Goal: Task Accomplishment & Management: Complete application form

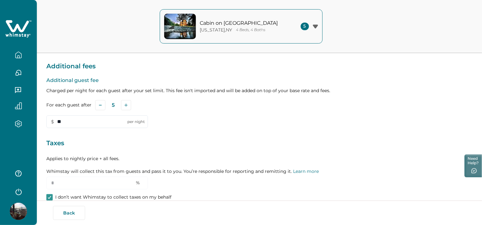
click at [22, 208] on img at bounding box center [18, 211] width 17 height 17
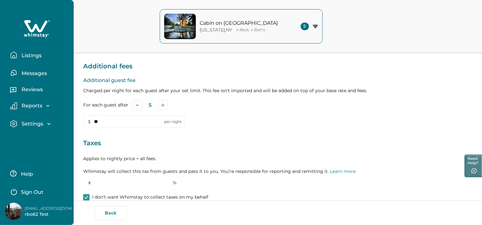
click at [55, 208] on p "[EMAIL_ADDRESS][DOMAIN_NAME]" at bounding box center [50, 208] width 51 height 6
copy p "[EMAIL_ADDRESS][DOMAIN_NAME]"
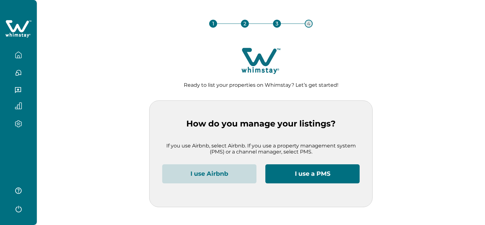
click at [232, 175] on button "I use Airbnb" at bounding box center [209, 173] width 94 height 19
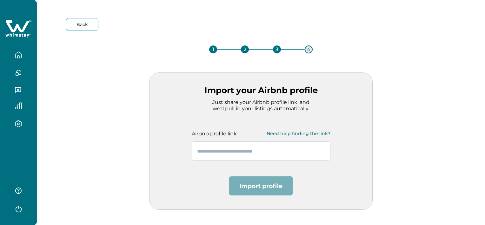
click at [263, 147] on input "text" at bounding box center [261, 150] width 139 height 19
paste input "**********"
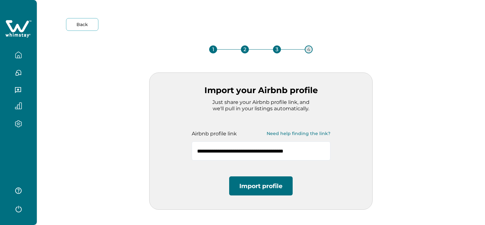
type input "**********"
click at [267, 186] on button "Import profile" at bounding box center [261, 185] width 64 height 19
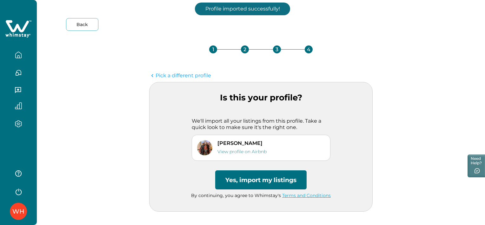
click at [263, 179] on button "Yes, import my listings" at bounding box center [260, 179] width 91 height 19
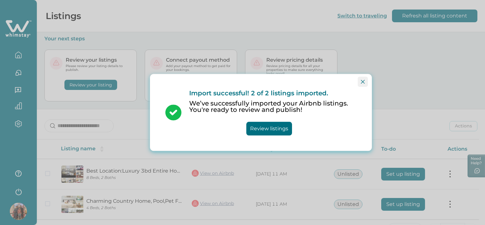
click at [365, 82] on button "Close" at bounding box center [363, 82] width 10 height 10
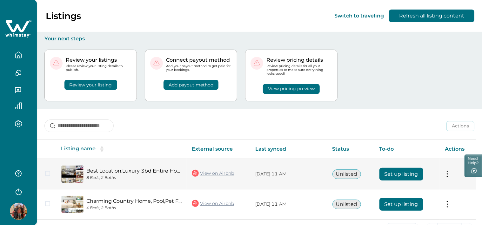
click at [392, 173] on button "Set up listing" at bounding box center [402, 174] width 44 height 13
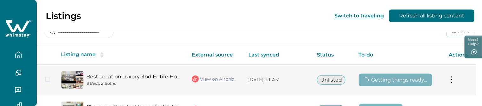
scroll to position [126, 0]
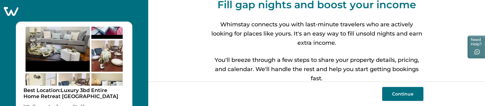
click at [398, 96] on button "Continue" at bounding box center [402, 94] width 41 height 14
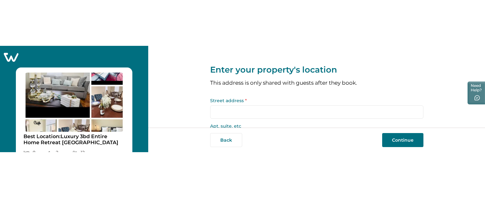
scroll to position [36, 0]
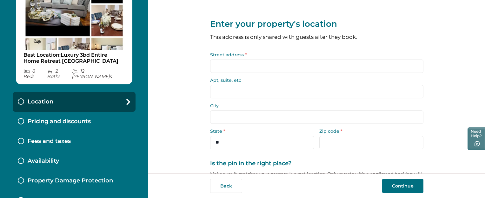
click at [234, 71] on input "Street address *" at bounding box center [316, 65] width 213 height 13
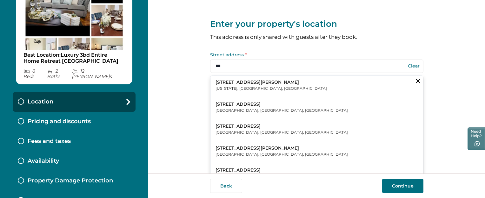
click at [238, 89] on p "New York, NY, USA" at bounding box center [272, 88] width 112 height 6
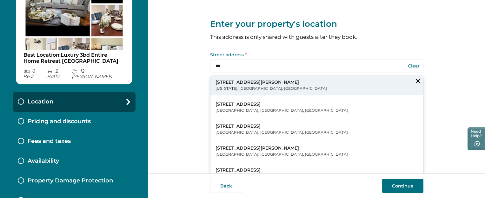
type input "**********"
type input "********"
select select "**"
type input "*****"
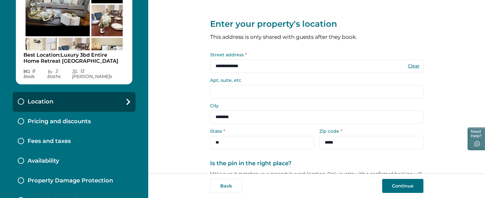
scroll to position [104, 0]
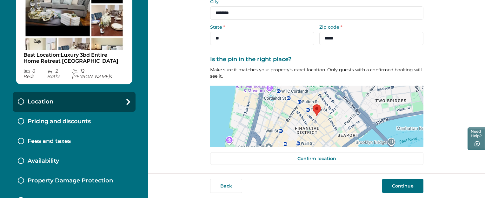
click at [410, 186] on button "Continue" at bounding box center [402, 186] width 41 height 14
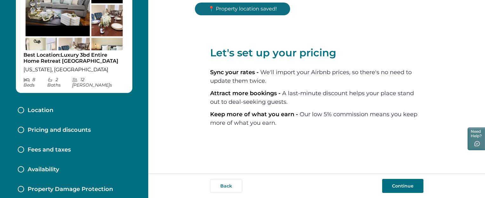
click at [409, 186] on button "Continue" at bounding box center [402, 186] width 41 height 14
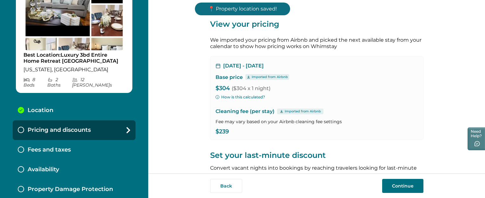
click at [409, 186] on button "Continue" at bounding box center [402, 186] width 41 height 14
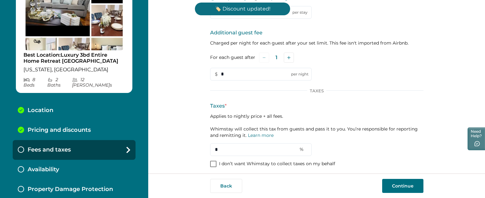
scroll to position [136, 0]
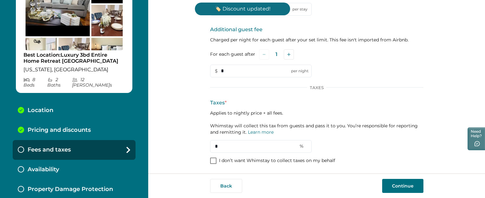
drag, startPoint x: 246, startPoint y: 161, endPoint x: 252, endPoint y: 161, distance: 5.8
click at [246, 161] on p "I don’t want Whimstay to collect taxes on my behalf" at bounding box center [277, 160] width 116 height 6
click at [409, 183] on button "Continue" at bounding box center [402, 186] width 41 height 14
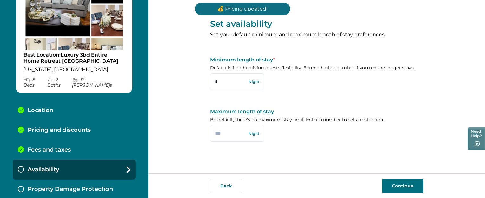
click at [409, 183] on button "Continue" at bounding box center [402, 186] width 41 height 14
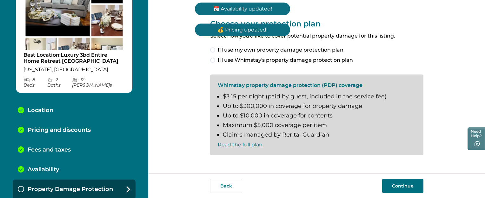
click at [217, 52] on label "I'll use my own property damage protection plan" at bounding box center [316, 50] width 213 height 8
click at [396, 187] on button "Continue" at bounding box center [402, 186] width 41 height 14
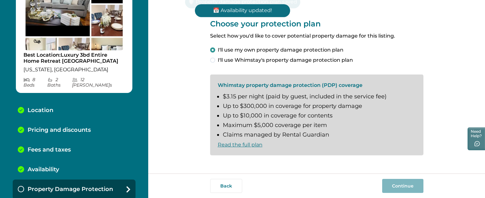
scroll to position [51, 0]
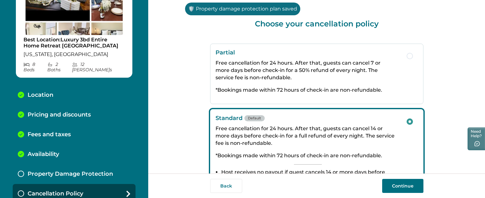
click at [396, 187] on button "Continue" at bounding box center [402, 186] width 41 height 14
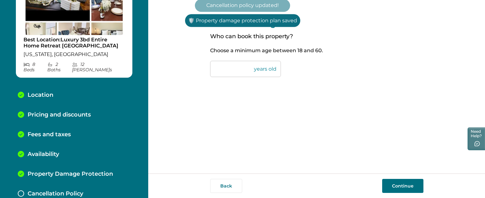
scroll to position [71, 0]
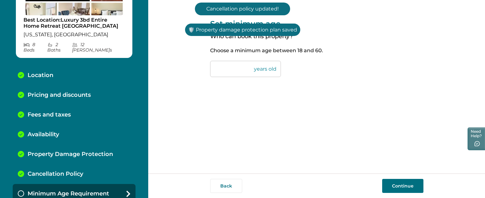
click at [396, 187] on button "Continue" at bounding box center [402, 186] width 41 height 14
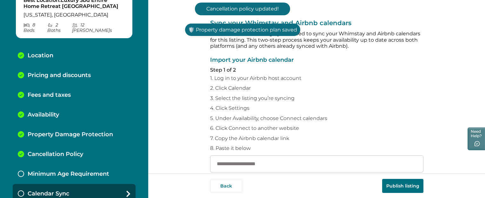
scroll to position [127, 0]
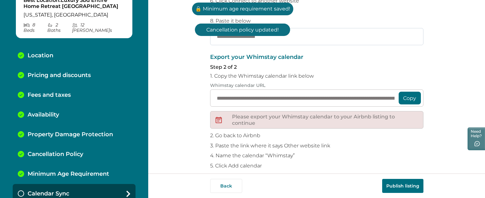
click at [299, 36] on input "text" at bounding box center [316, 36] width 213 height 17
paste input "**********"
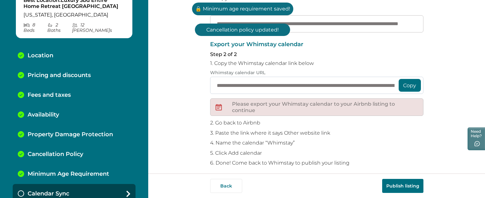
scroll to position [145, 0]
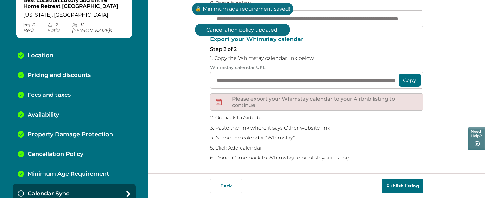
type input "**********"
click at [401, 186] on button "Publish listing" at bounding box center [402, 186] width 41 height 14
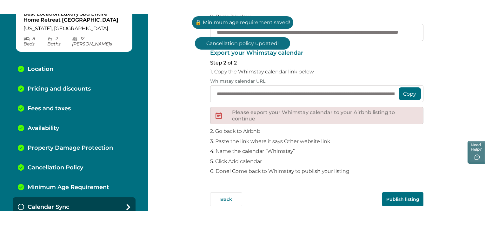
scroll to position [0, 0]
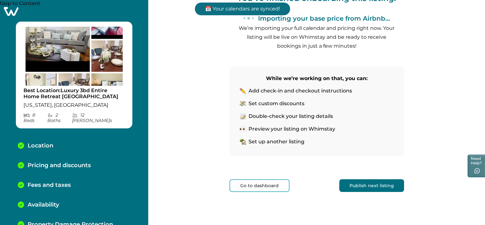
click at [29, 7] on link "Skip to Content" at bounding box center [20, 4] width 41 height 8
click at [10, 13] on icon at bounding box center [11, 11] width 16 height 10
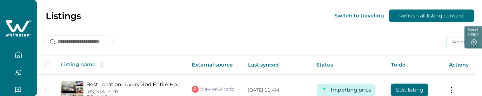
scroll to position [116, 0]
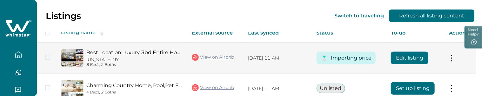
click at [417, 56] on button "Edit listing" at bounding box center [409, 58] width 37 height 13
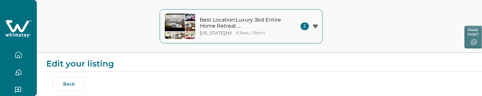
type input "**"
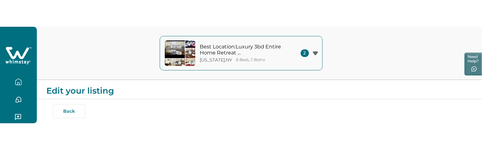
scroll to position [32, 0]
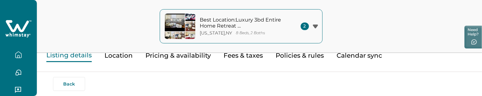
click at [196, 58] on button "Pricing & availability" at bounding box center [178, 55] width 65 height 13
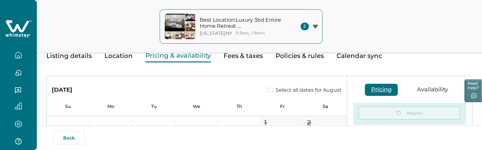
scroll to position [37, 0]
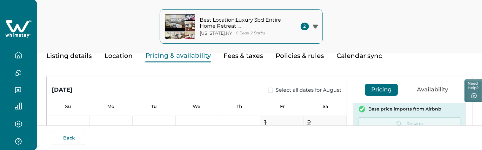
click at [12, 51] on button "button" at bounding box center [18, 55] width 27 height 13
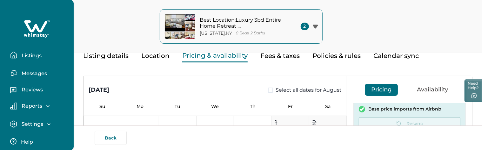
click at [31, 60] on button "Listings" at bounding box center [39, 55] width 58 height 13
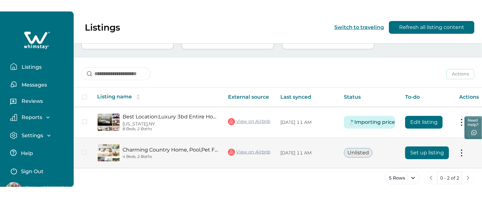
scroll to position [50, 0]
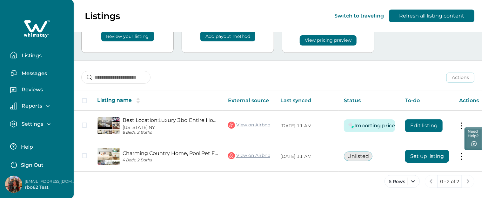
click at [60, 180] on p "[EMAIL_ADDRESS][DOMAIN_NAME]" at bounding box center [50, 181] width 51 height 6
copy p "[EMAIL_ADDRESS][DOMAIN_NAME]"
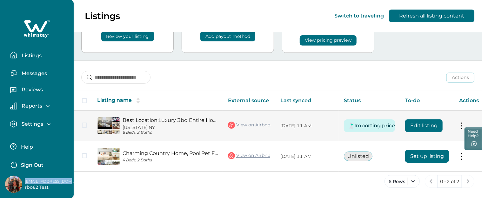
click at [421, 122] on button "Edit listing" at bounding box center [423, 125] width 37 height 13
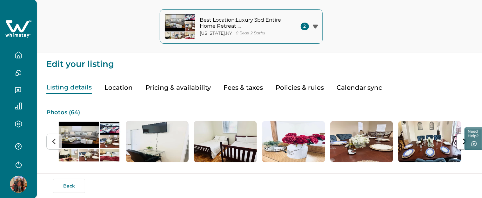
click at [179, 88] on button "Pricing & availability" at bounding box center [178, 87] width 65 height 13
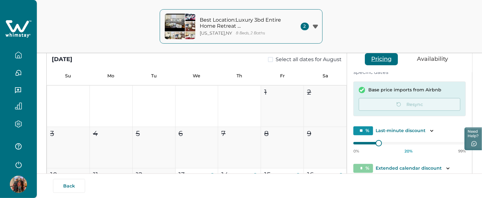
scroll to position [64, 0]
